Goal: Check status: Check status

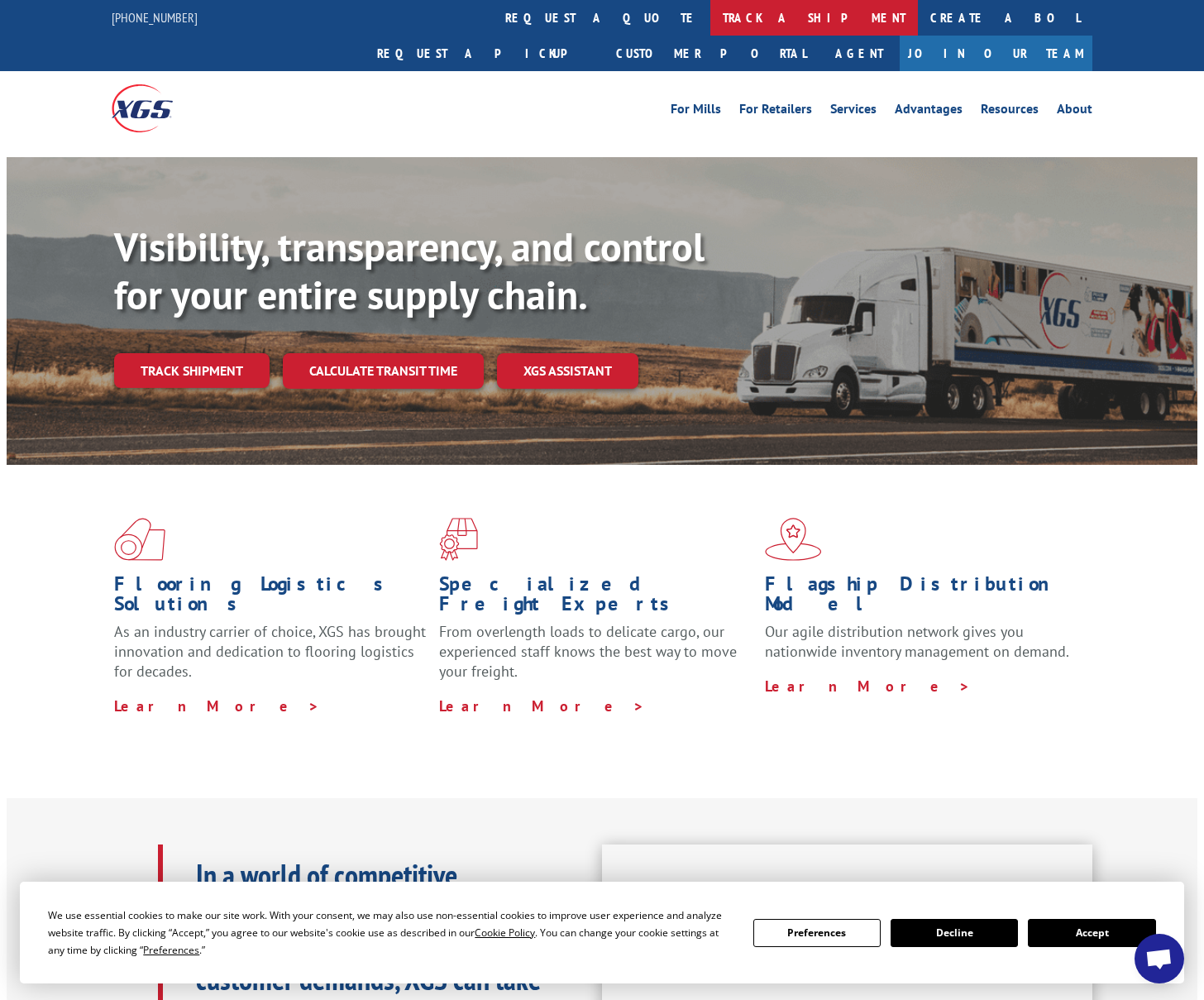
click at [711, 24] on link "track a shipment" at bounding box center [814, 18] width 208 height 35
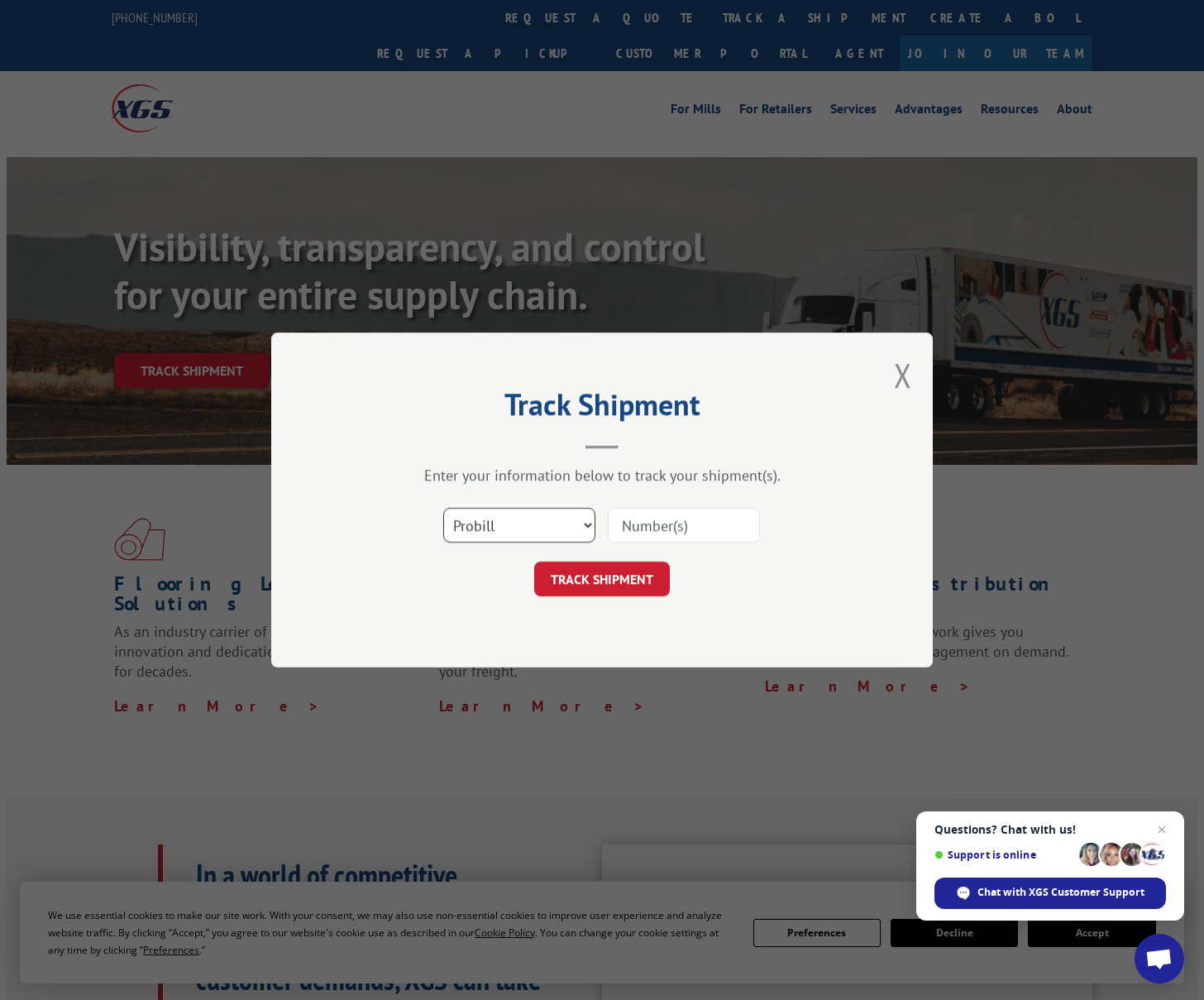
click at [588, 518] on select "Select category... Probill BOL PO" at bounding box center [519, 524] width 152 height 35
select select "po"
click at [444, 508] on select "Select category... Probill BOL PO" at bounding box center [519, 524] width 152 height 35
click at [638, 524] on input at bounding box center [684, 524] width 152 height 35
paste input "297136505"
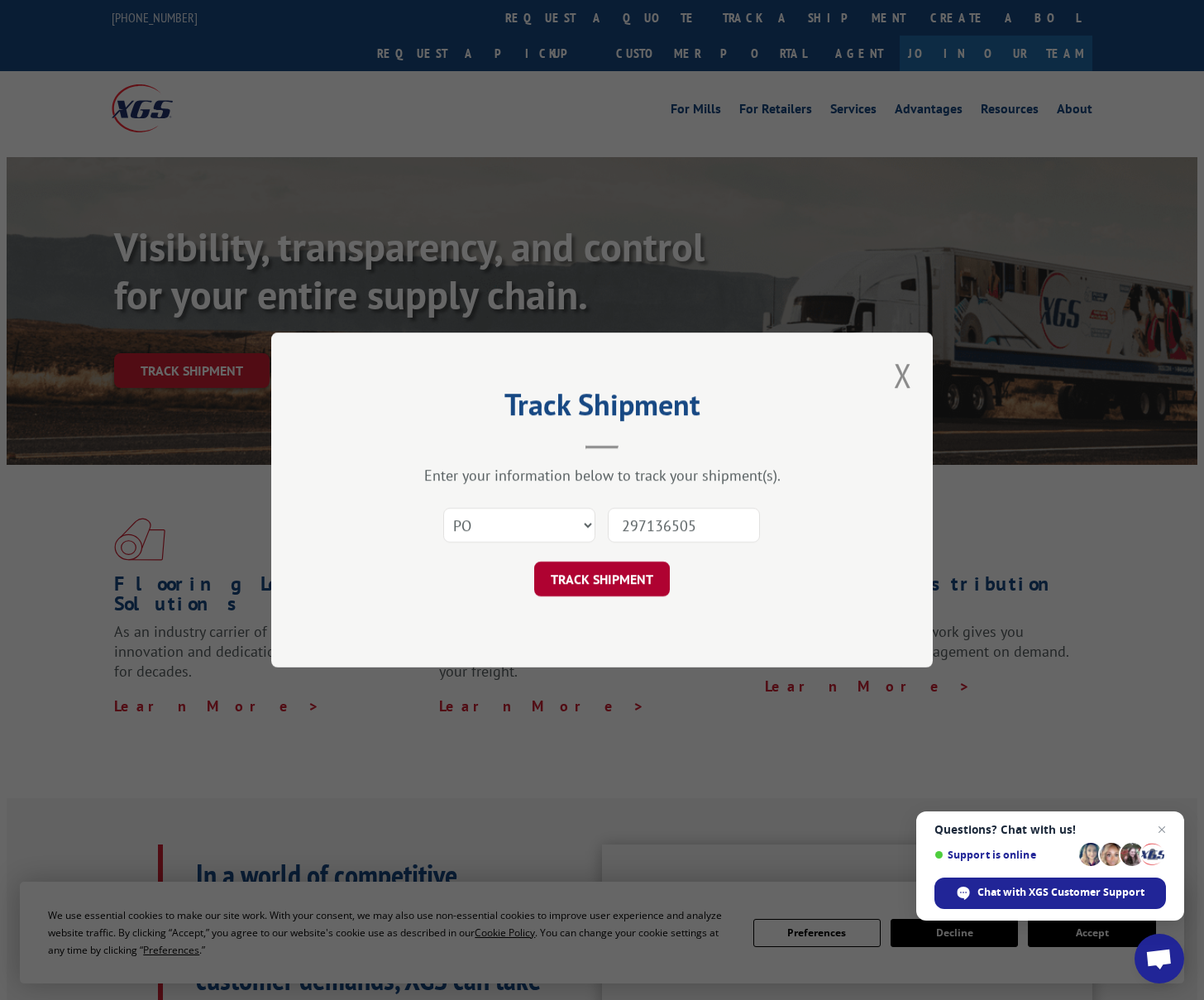
type input "297136505"
click at [621, 569] on button "TRACK SHIPMENT" at bounding box center [602, 578] width 136 height 35
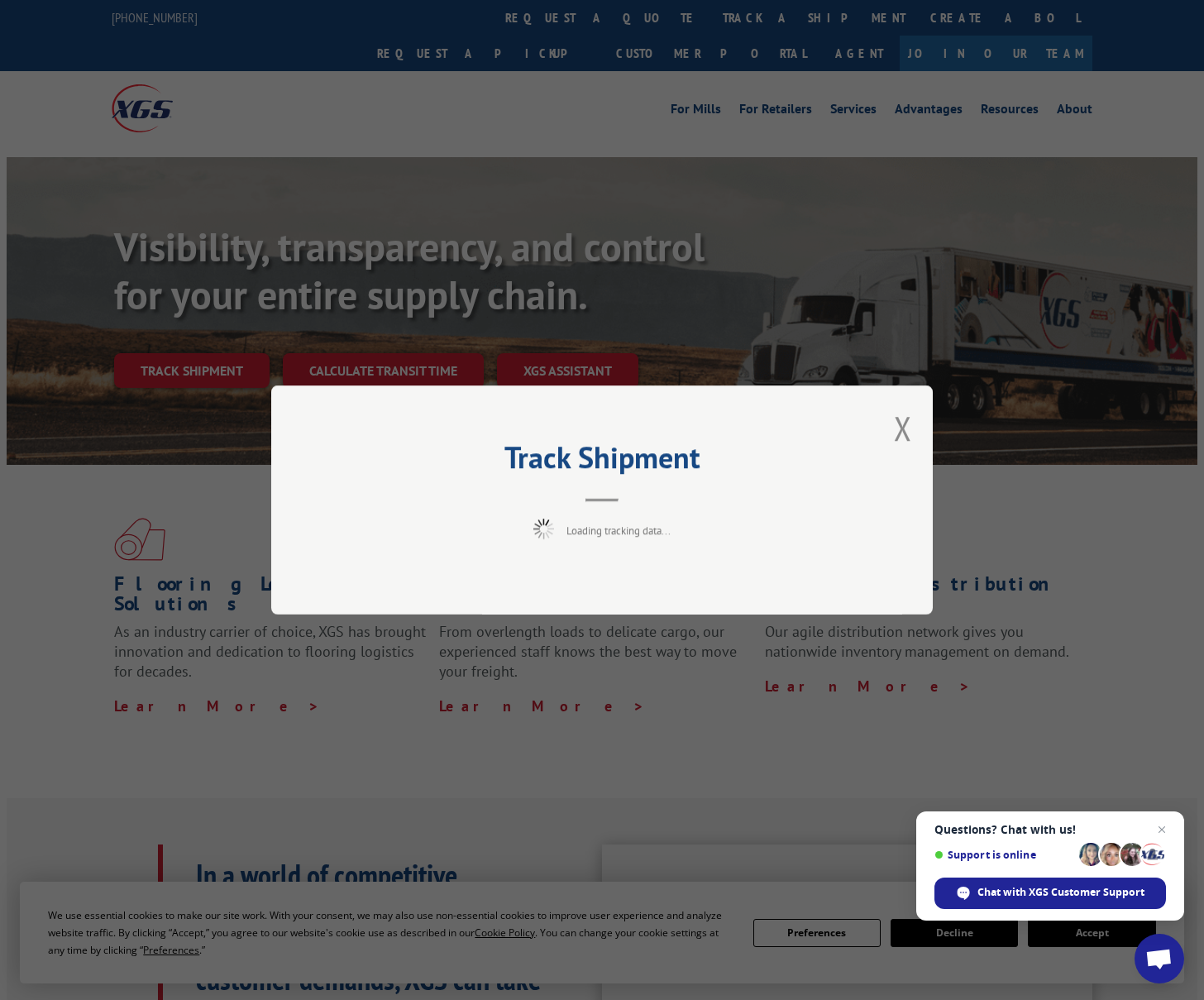
click at [621, 569] on div "Track Shipment Loading tracking data..." at bounding box center [602, 500] width 662 height 229
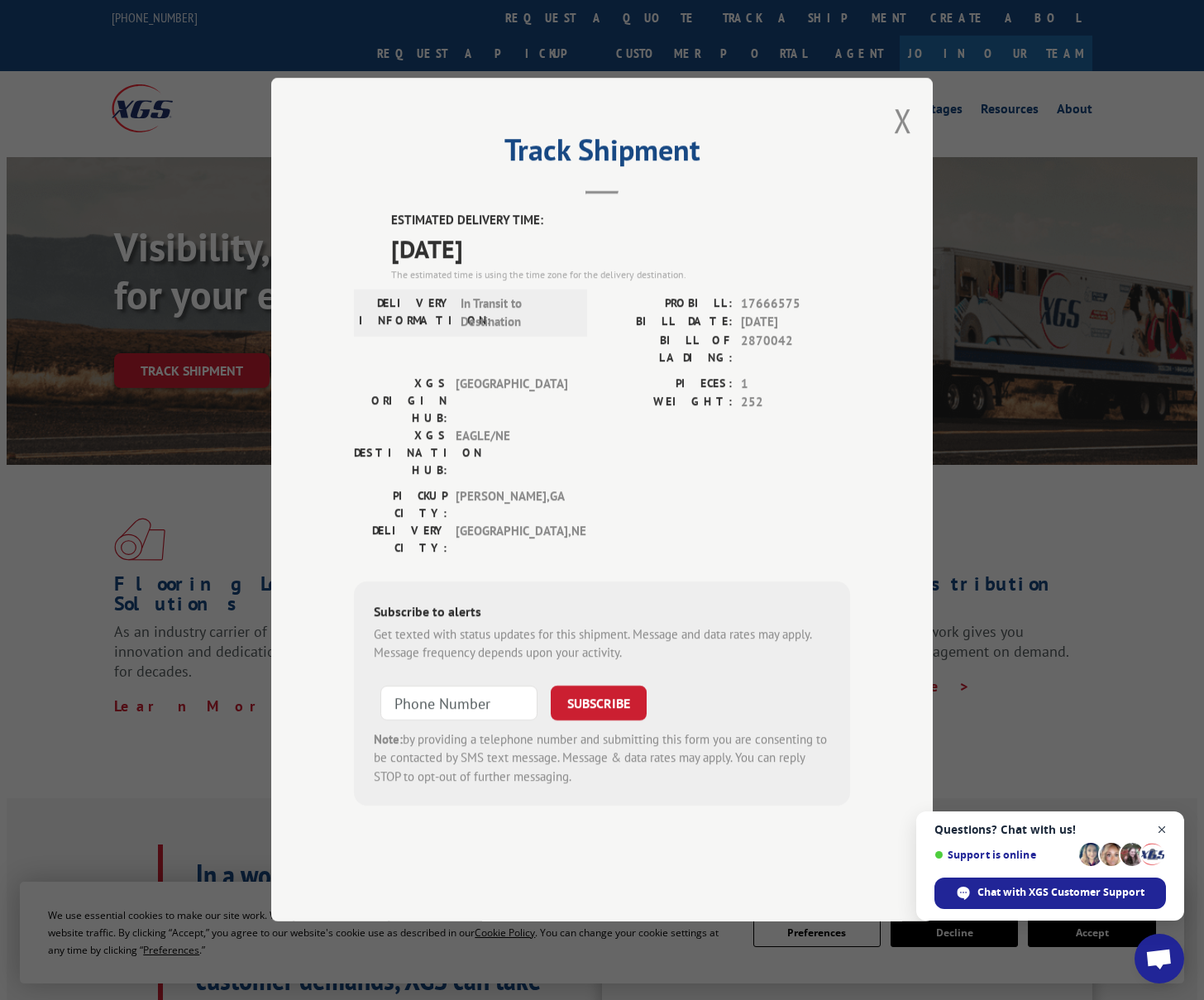
click at [1161, 827] on span "Close chat" at bounding box center [1162, 830] width 21 height 21
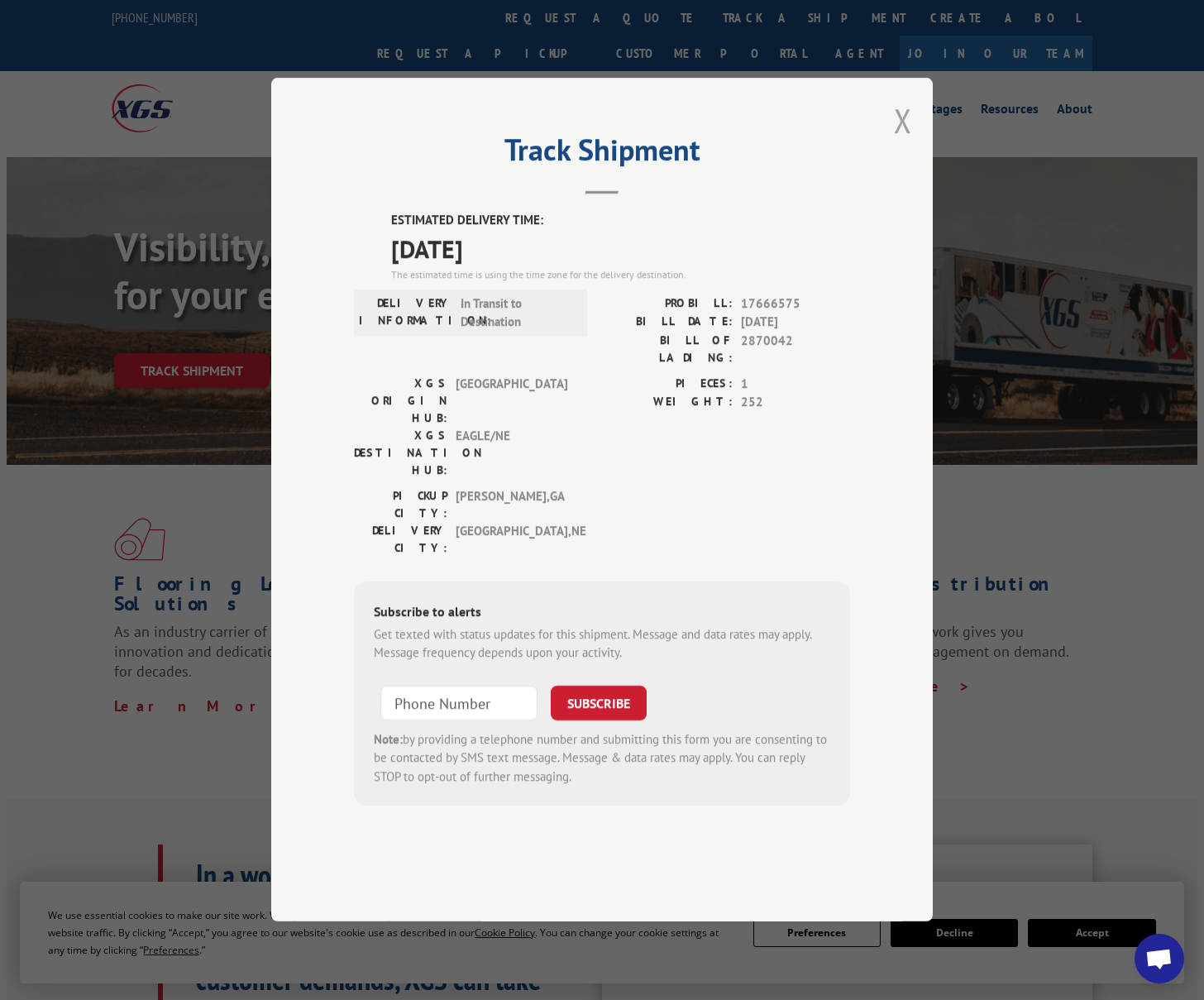
click at [903, 142] on button "Close modal" at bounding box center [903, 120] width 19 height 44
click at [903, 168] on div "Visibility, transparency, and control for your entire supply chain. Track shipm…" at bounding box center [602, 327] width 1191 height 340
